Goal: Information Seeking & Learning: Learn about a topic

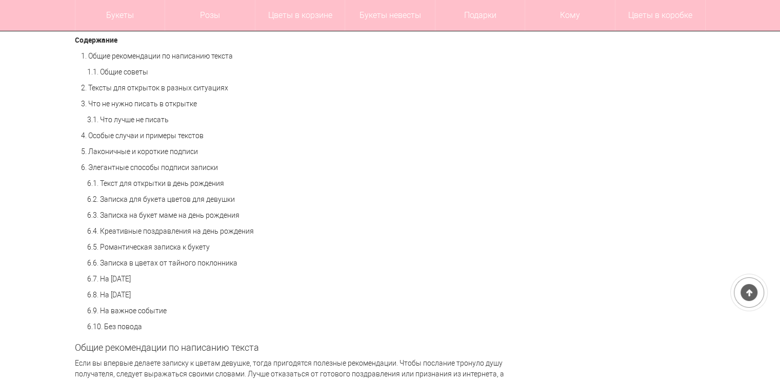
scroll to position [743, 0]
click at [199, 244] on link "6.5. Романтическая записка к букету" at bounding box center [148, 247] width 123 height 8
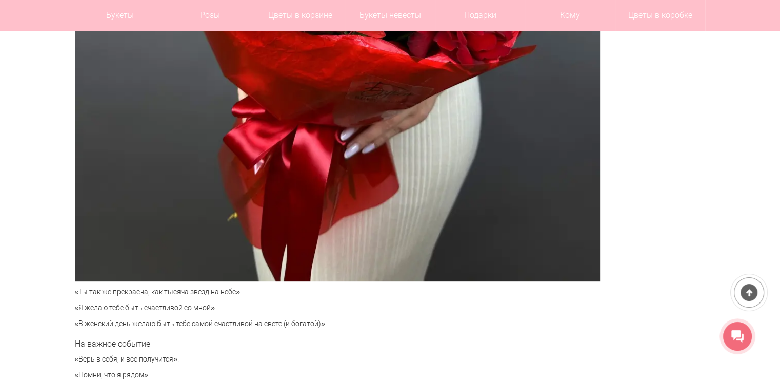
scroll to position [4175, 0]
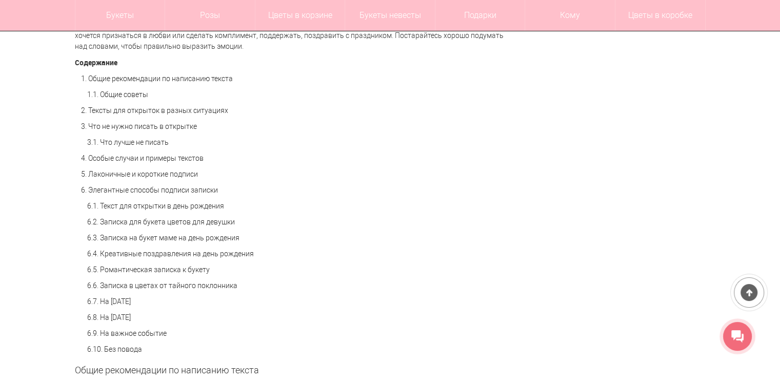
scroll to position [719, 0]
click at [129, 193] on link "6. Элегантные способы подписи записки" at bounding box center [149, 191] width 137 height 8
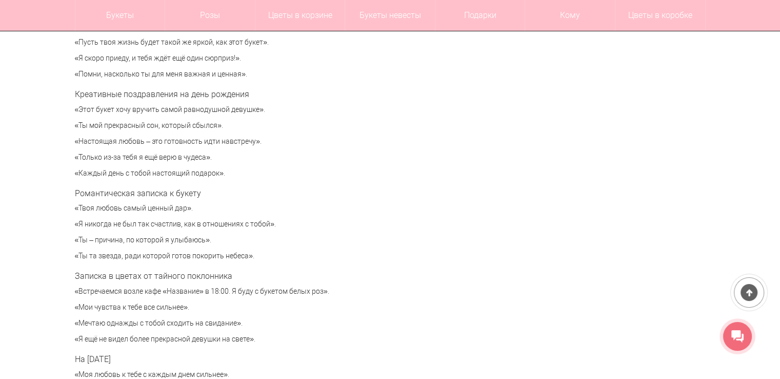
scroll to position [3510, 0]
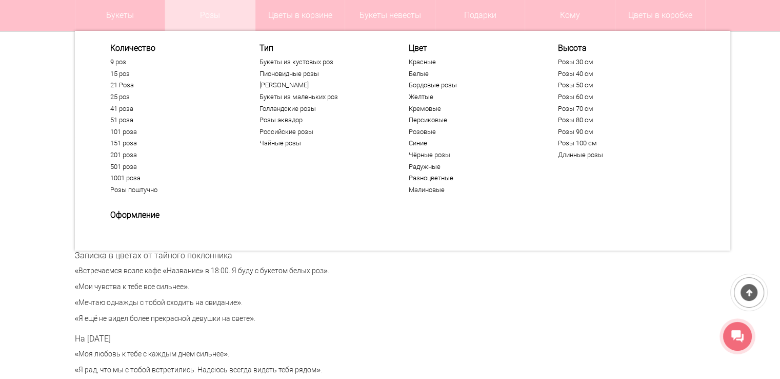
scroll to position [719, 0]
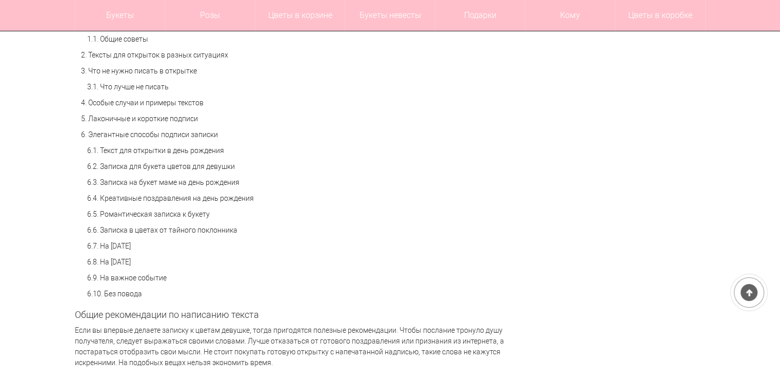
scroll to position [777, 0]
click at [212, 161] on link "6.2. Записка для букета цветов для девушки" at bounding box center [161, 165] width 148 height 8
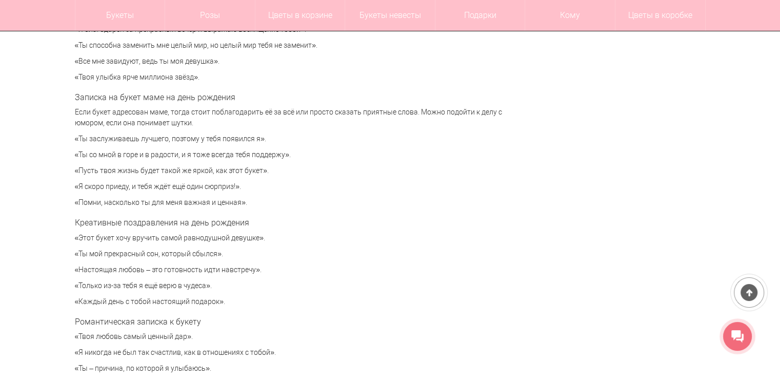
scroll to position [3362, 0]
